Goal: Check status: Check status

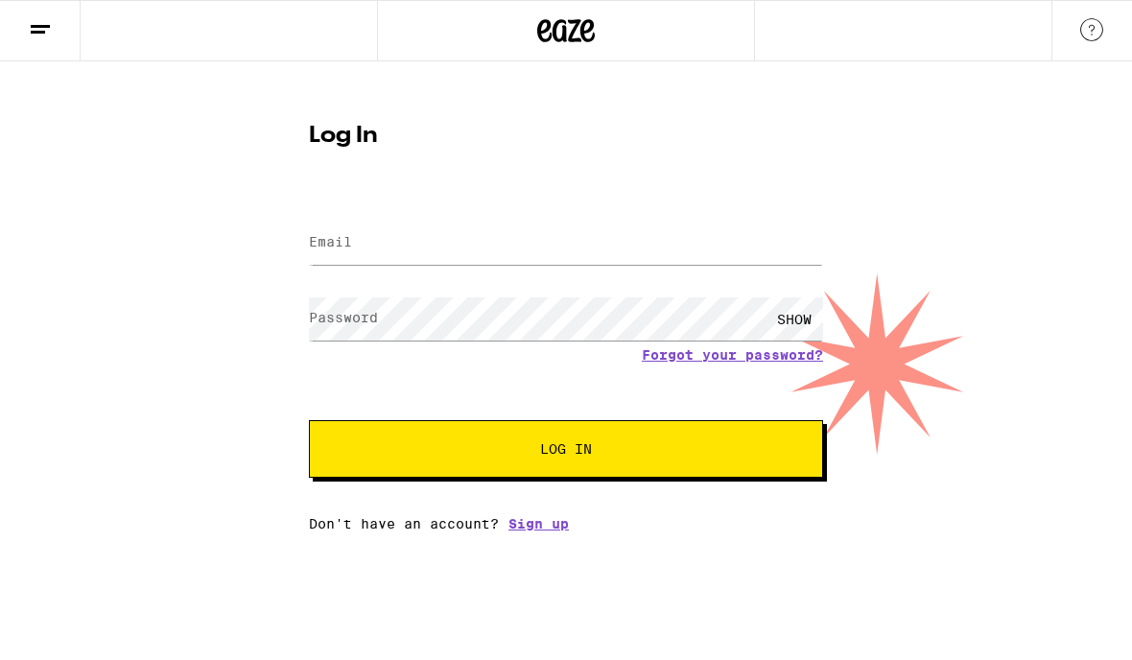
click at [634, 236] on input "Email" at bounding box center [566, 243] width 514 height 43
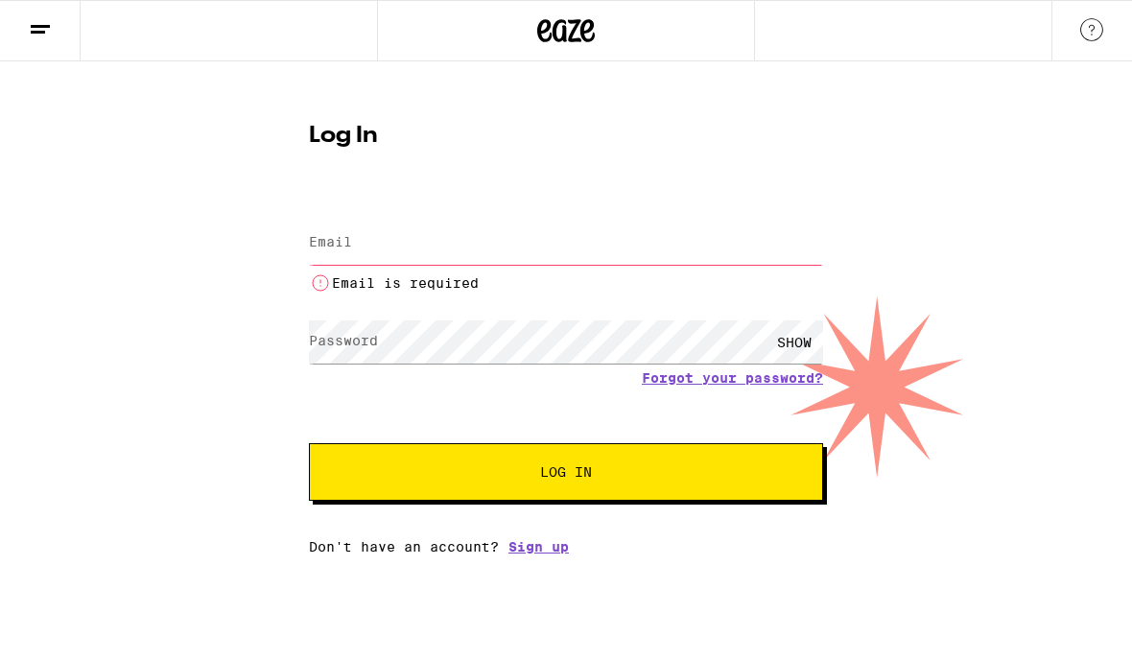
type input "[EMAIL_ADDRESS][DOMAIN_NAME]"
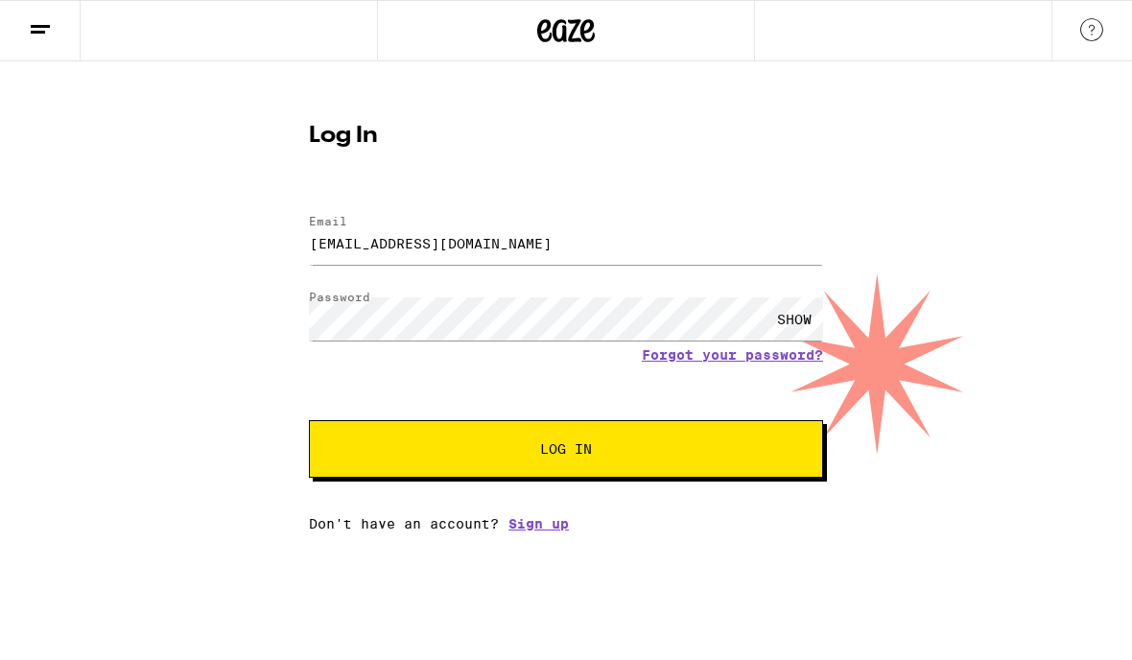
click at [670, 471] on button "Log In" at bounding box center [566, 449] width 514 height 58
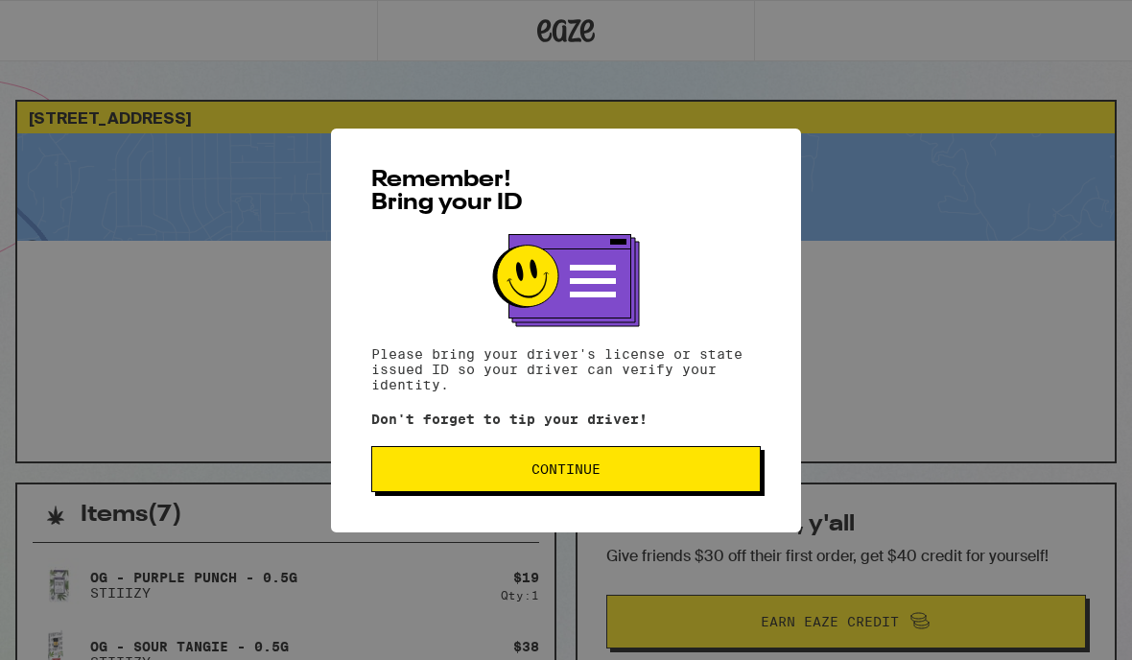
click at [682, 472] on span "Continue" at bounding box center [566, 468] width 357 height 13
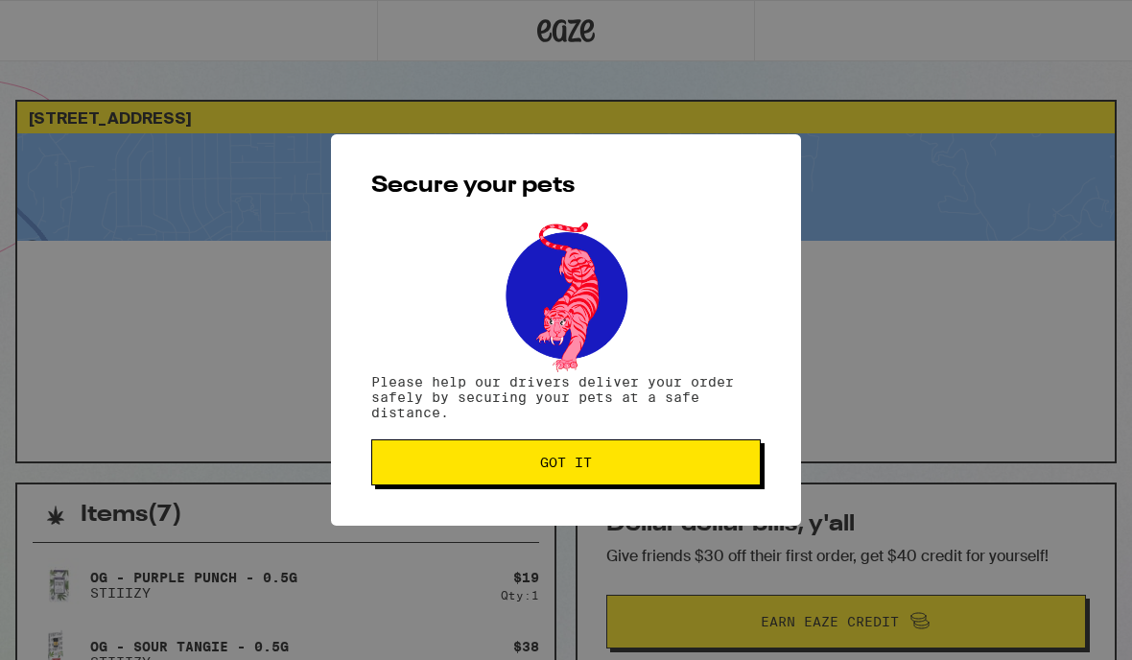
click at [628, 453] on button "Got it" at bounding box center [565, 462] width 389 height 46
